Goal: Transaction & Acquisition: Subscribe to service/newsletter

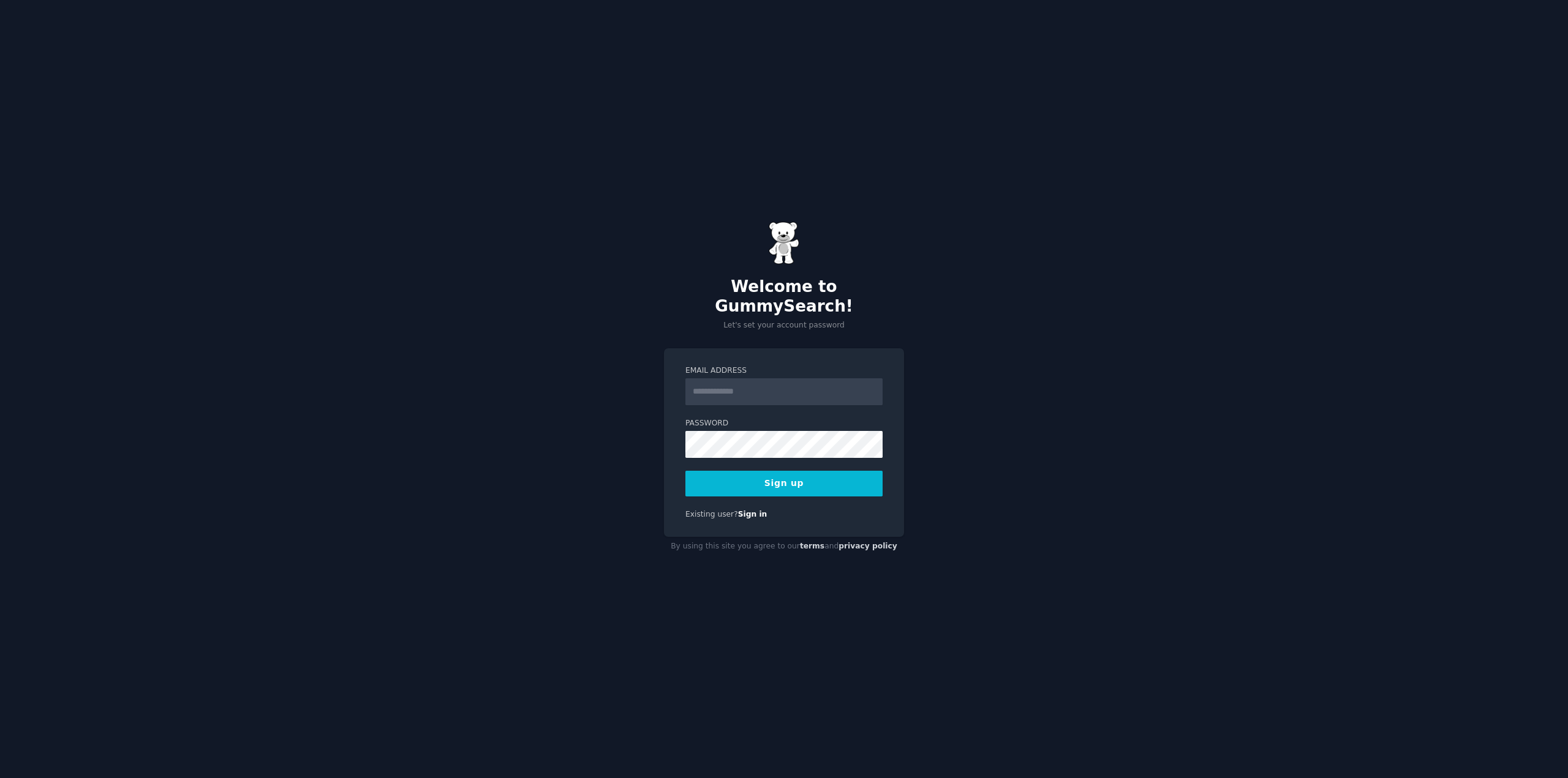
click at [768, 378] on input "Email Address" at bounding box center [784, 392] width 198 height 27
click at [560, 394] on div "Welcome to GummySearch! Let's set your account password Email Address Password …" at bounding box center [784, 389] width 1568 height 778
click at [738, 378] on input "Email Address" at bounding box center [784, 392] width 198 height 27
type input "**********"
click at [685, 470] on button "Sign up" at bounding box center [784, 483] width 198 height 26
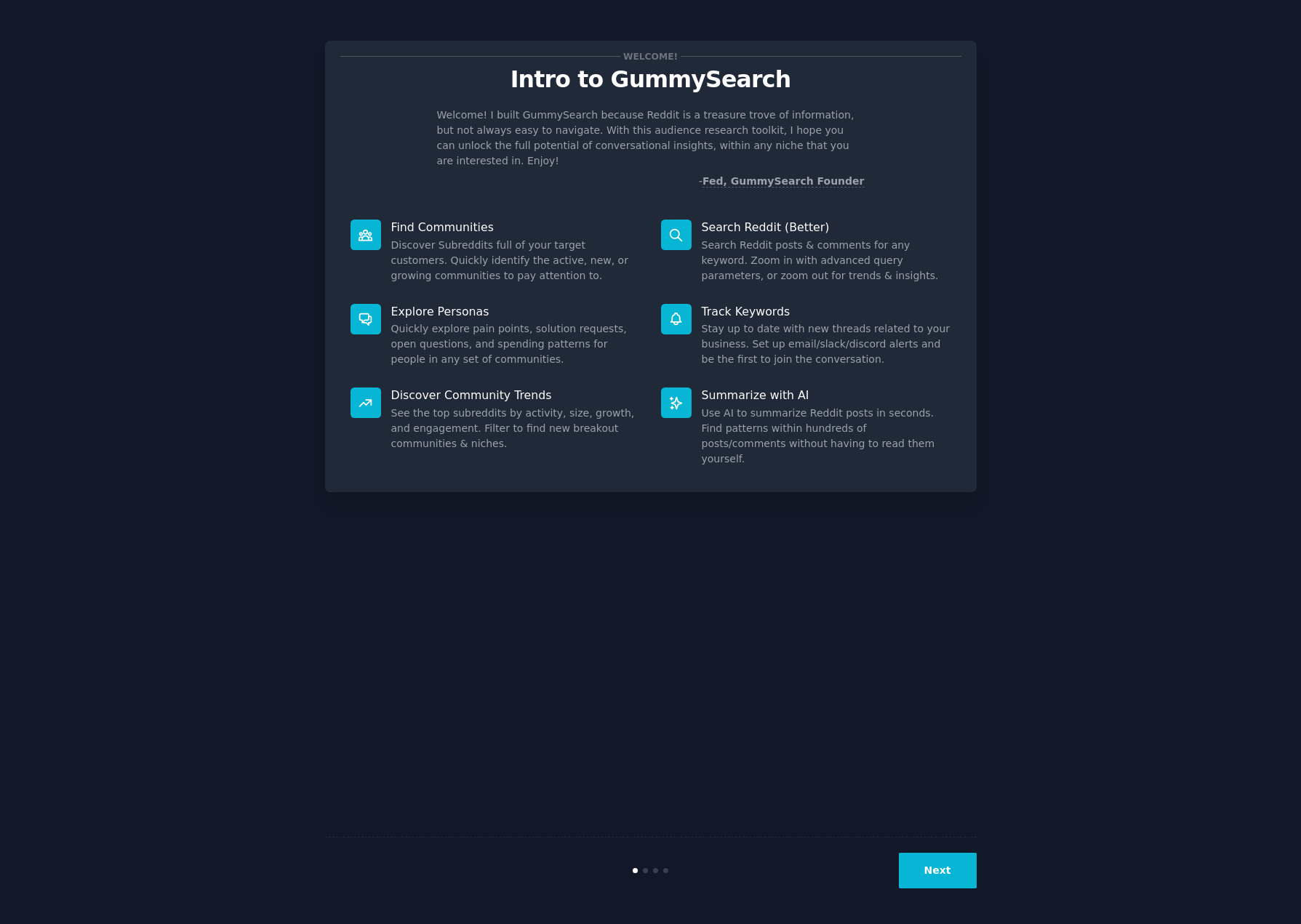
drag, startPoint x: 1074, startPoint y: 212, endPoint x: 1041, endPoint y: 243, distance: 45.3
click at [1074, 213] on div "Welcome! Intro to GummySearch Welcome! I built GummySearch because Reddit is a …" at bounding box center [650, 462] width 1261 height 884
click at [940, 866] on button "Next" at bounding box center [939, 870] width 78 height 35
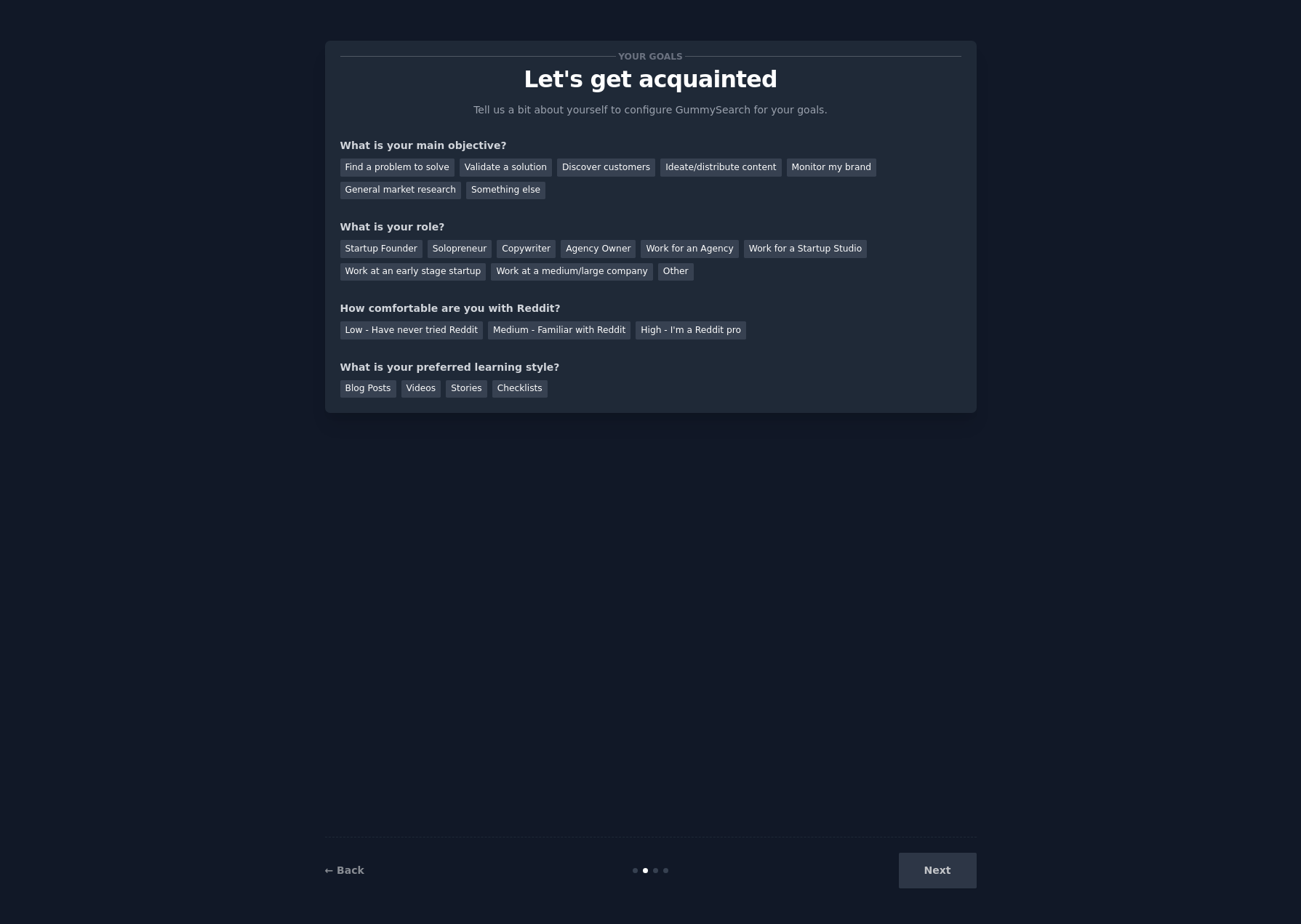
click at [925, 862] on div "Next" at bounding box center [868, 870] width 217 height 35
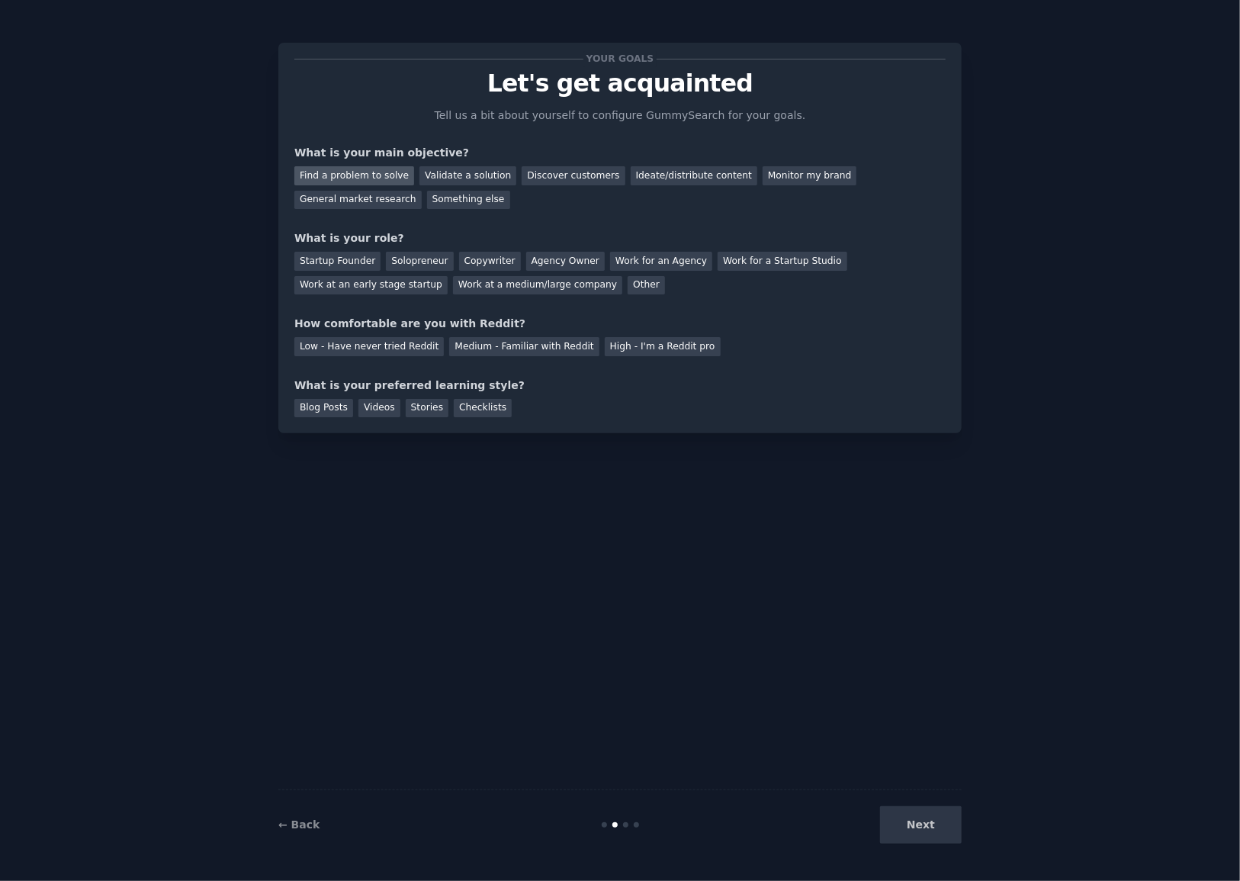
click at [371, 181] on div "Find a problem to solve" at bounding box center [354, 175] width 120 height 19
click at [320, 259] on div "Startup Founder" at bounding box center [337, 261] width 86 height 19
click at [343, 260] on div "Startup Founder" at bounding box center [337, 261] width 86 height 19
click at [453, 283] on div "Work at a medium/large company" at bounding box center [537, 285] width 169 height 19
click at [605, 340] on div "High - I'm a Reddit pro" at bounding box center [663, 346] width 116 height 19
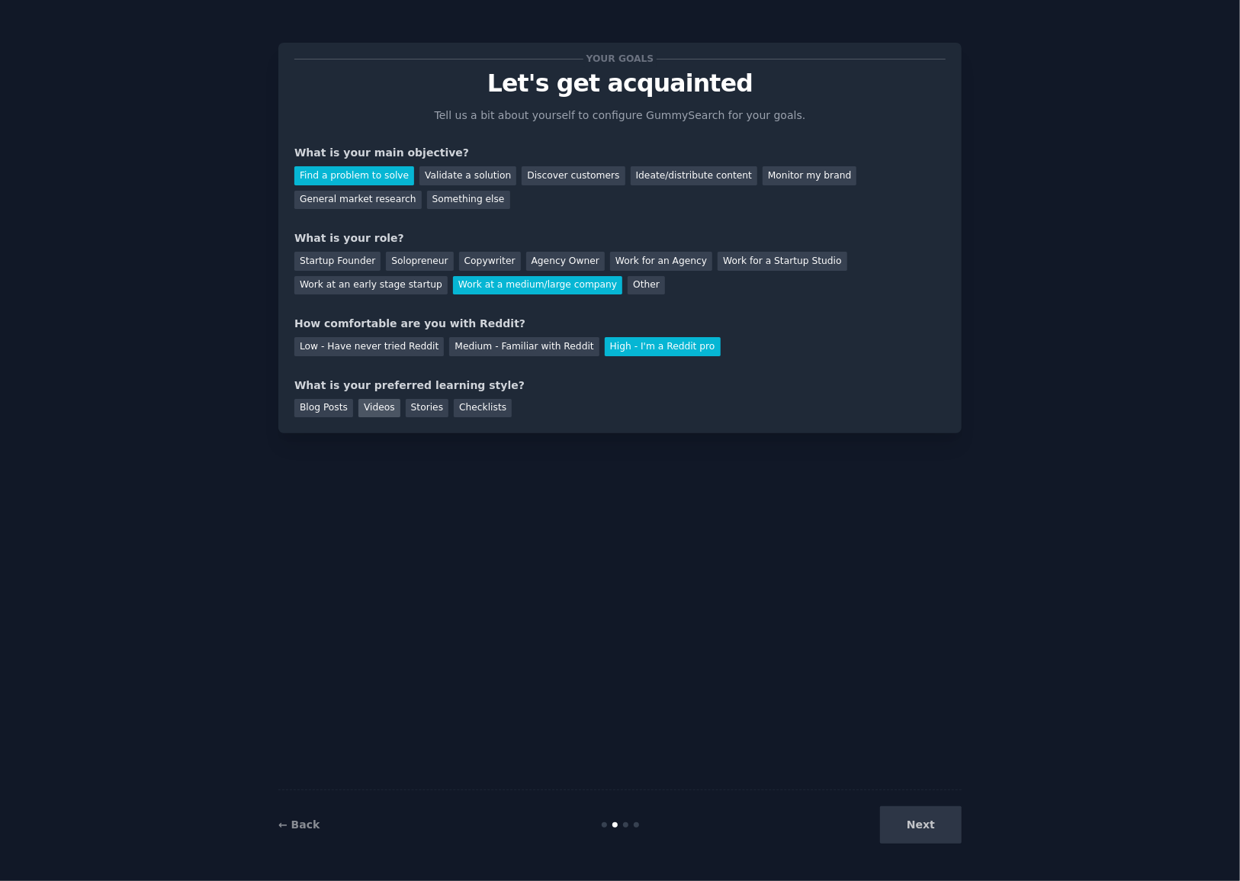
click at [362, 407] on div "Videos" at bounding box center [379, 408] width 42 height 19
click at [485, 412] on div "Checklists" at bounding box center [483, 408] width 58 height 19
click at [302, 405] on div "Blog Posts" at bounding box center [323, 408] width 59 height 19
click at [429, 407] on div "Stories" at bounding box center [427, 408] width 43 height 19
click at [942, 824] on button "Next" at bounding box center [921, 824] width 82 height 37
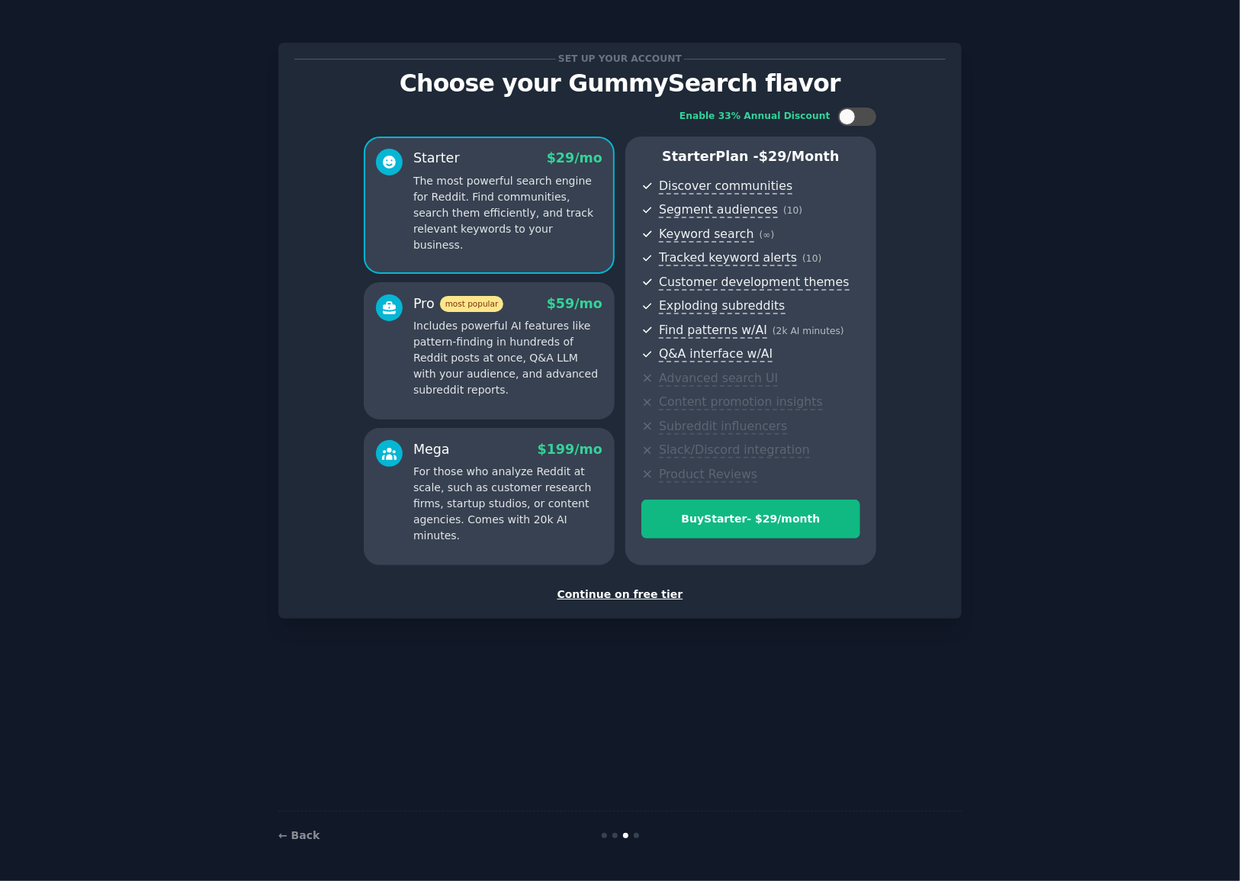
click at [653, 592] on div "Continue on free tier" at bounding box center [619, 594] width 651 height 16
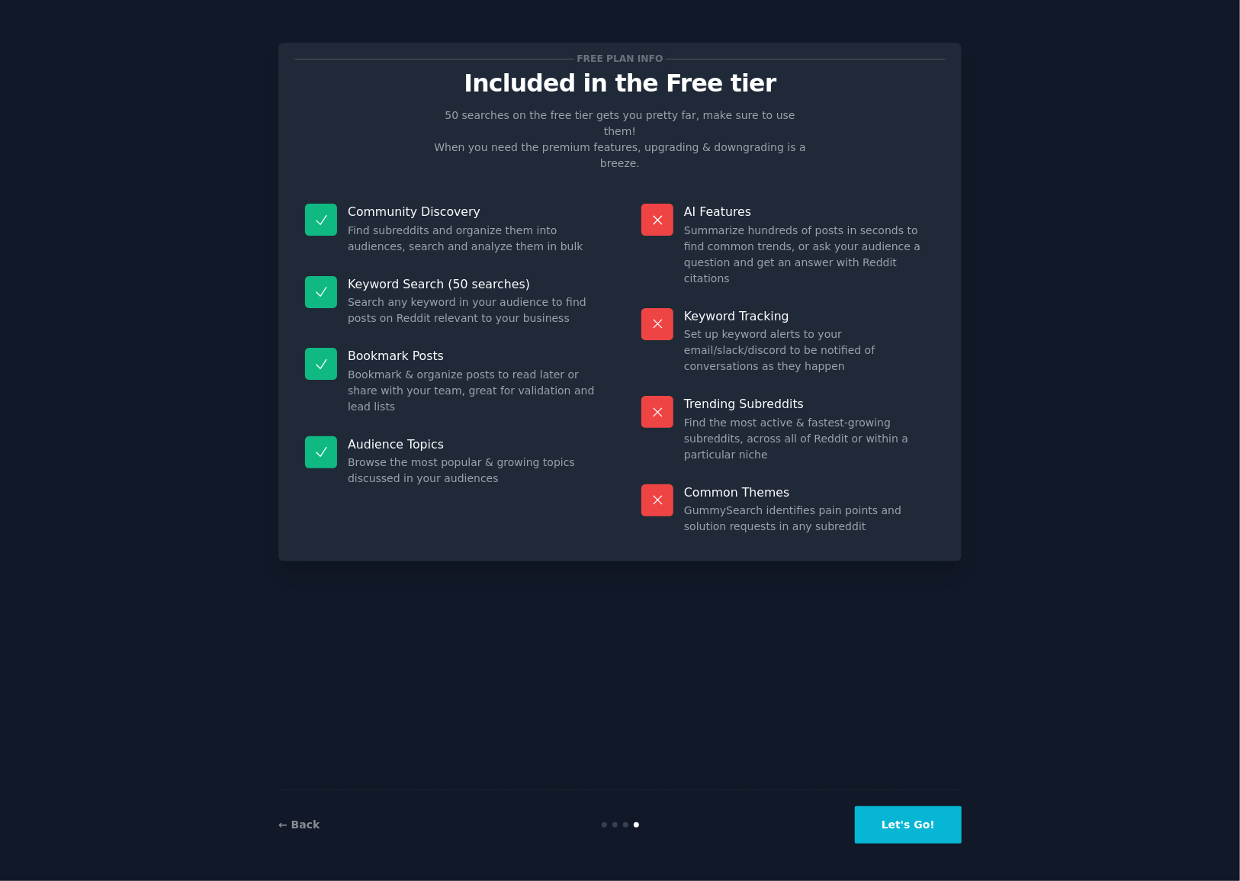
click at [915, 831] on button "Let's Go!" at bounding box center [908, 824] width 107 height 37
